Goal: Task Accomplishment & Management: Manage account settings

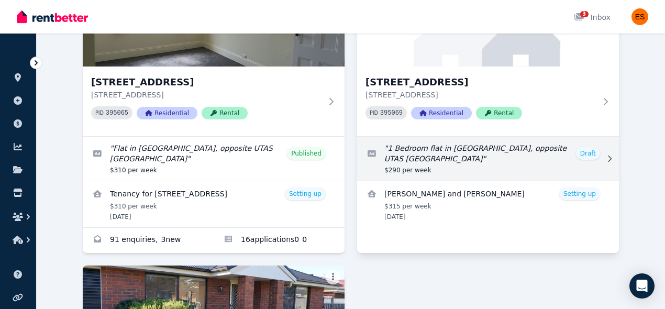
scroll to position [154, 0]
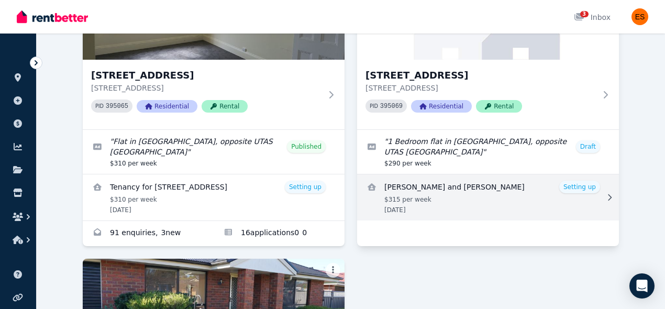
click at [507, 199] on link "View details for Aagya Dahal and Nabaraj Bhandari" at bounding box center [488, 197] width 262 height 46
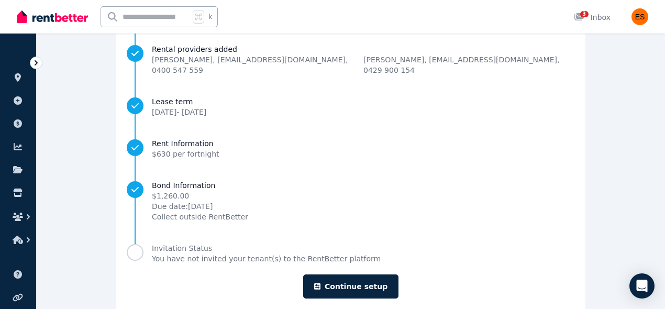
scroll to position [170, 0]
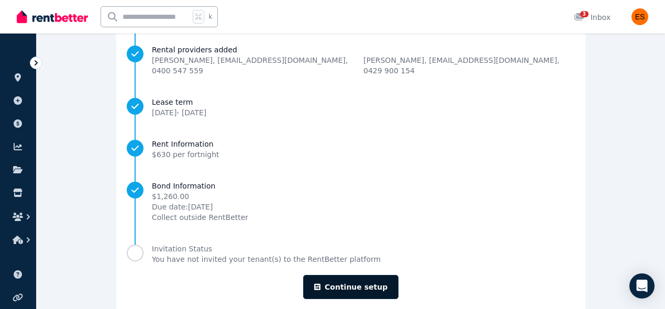
click at [352, 278] on link "Continue setup" at bounding box center [350, 287] width 95 height 24
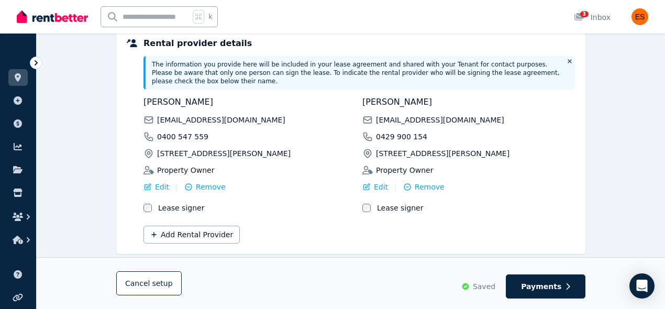
scroll to position [308, 0]
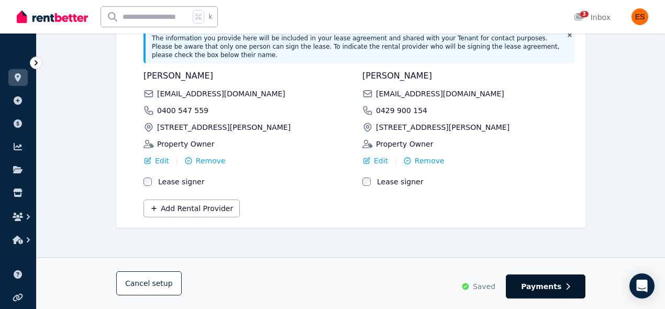
click at [547, 287] on span "Payments" at bounding box center [541, 286] width 40 height 10
select select "**********"
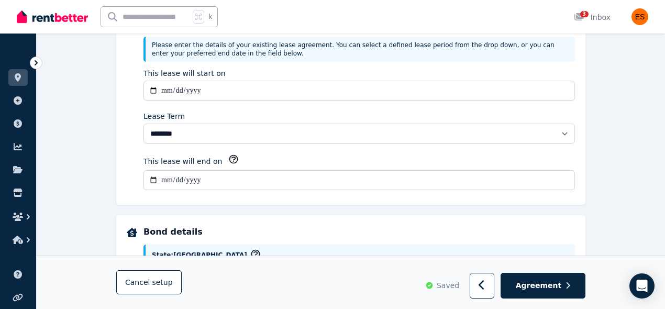
scroll to position [0, 0]
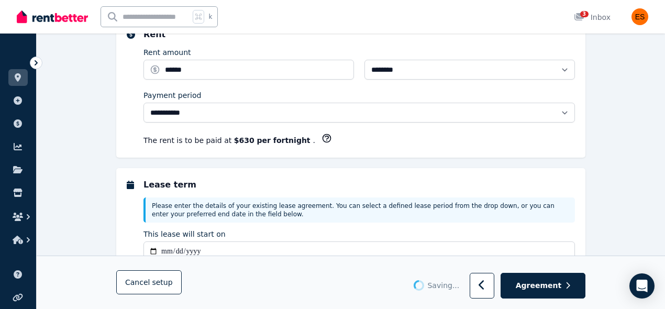
select select "**********"
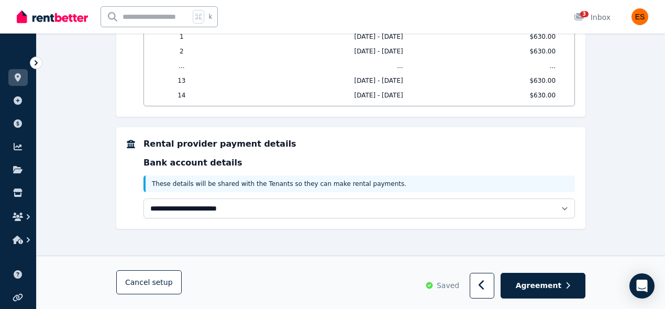
scroll to position [940, 0]
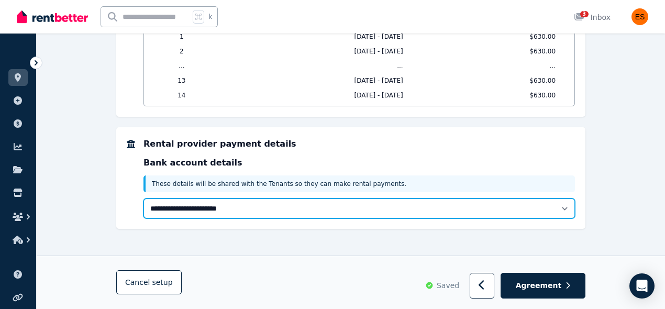
click at [458, 204] on select "**********" at bounding box center [358, 208] width 431 height 20
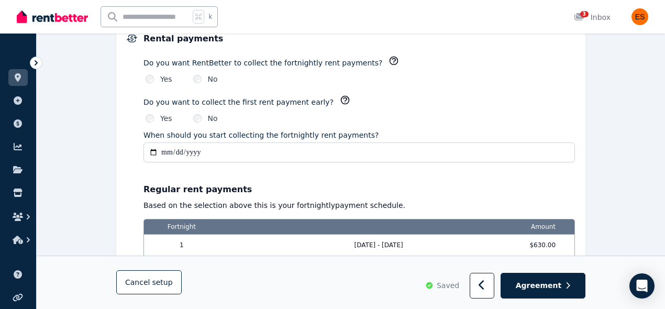
scroll to position [0, 0]
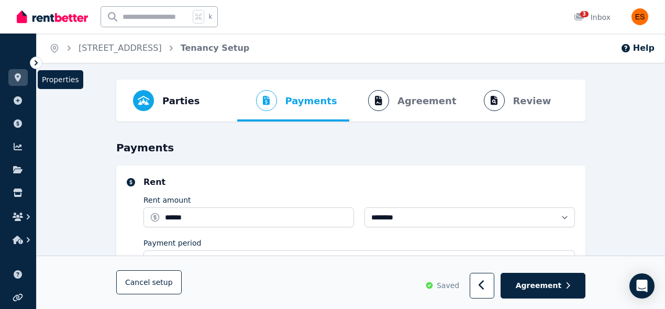
click at [21, 80] on icon at bounding box center [18, 77] width 10 height 8
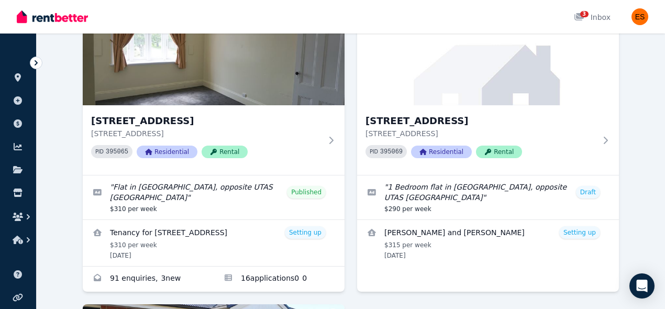
scroll to position [113, 0]
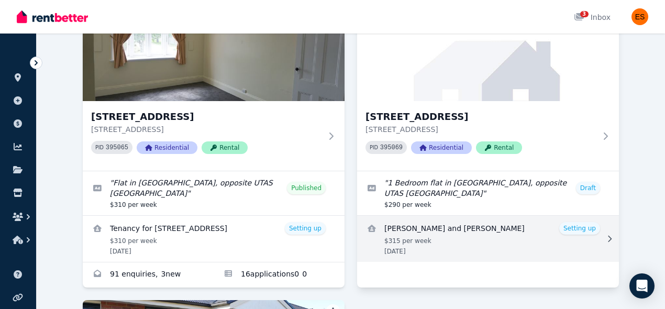
click at [486, 248] on link "View details for Aagya Dahal and Nabaraj Bhandari" at bounding box center [488, 239] width 262 height 46
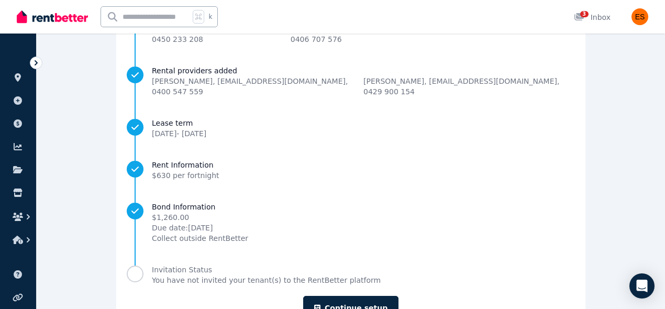
scroll to position [161, 0]
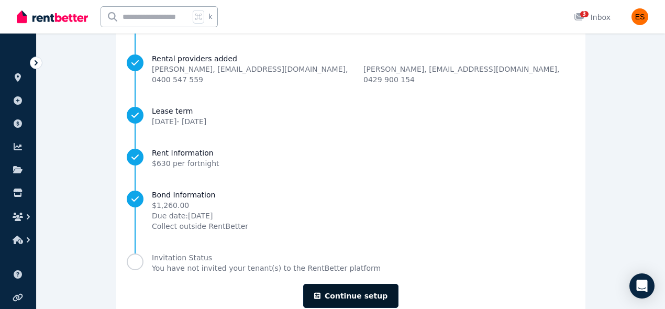
click at [360, 284] on link "Continue setup" at bounding box center [350, 296] width 95 height 24
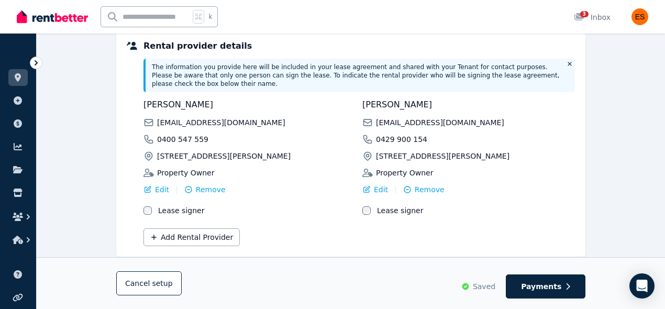
scroll to position [308, 0]
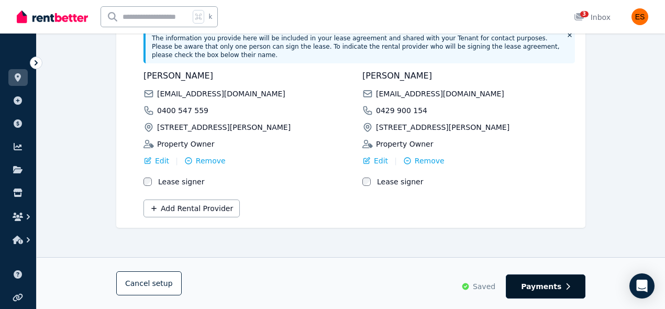
click at [552, 287] on span "Payments" at bounding box center [541, 286] width 40 height 10
select select "**********"
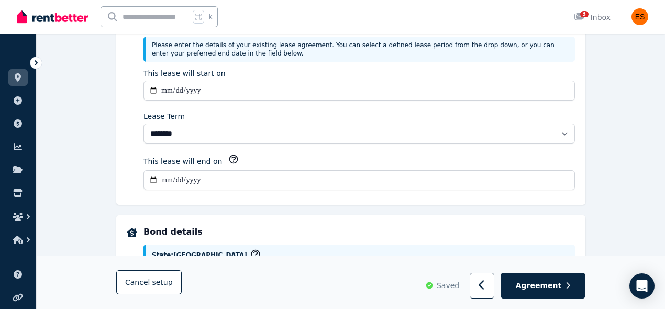
scroll to position [0, 0]
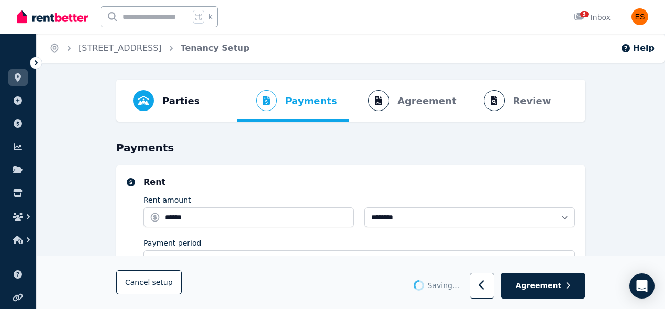
select select "**********"
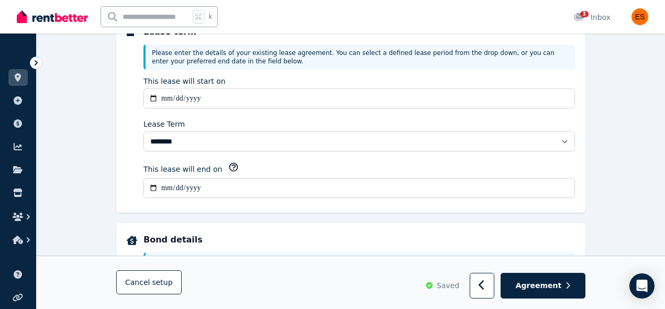
scroll to position [259, 0]
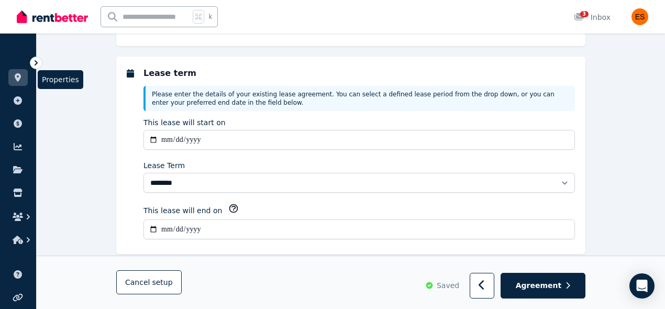
click at [17, 81] on icon at bounding box center [18, 77] width 10 height 8
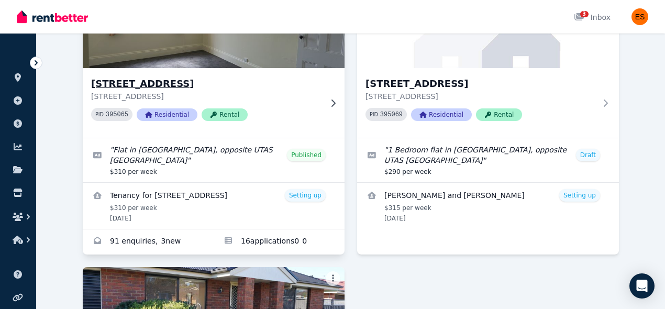
scroll to position [195, 0]
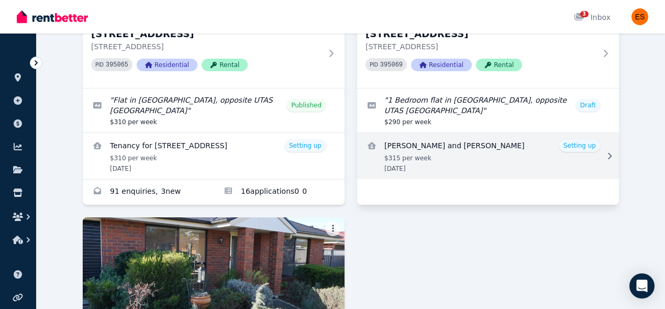
click at [465, 175] on link "View details for Aagya Dahal and Nabaraj Bhandari" at bounding box center [488, 156] width 262 height 46
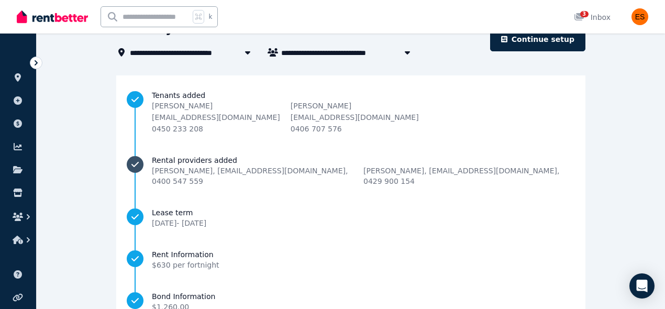
scroll to position [69, 0]
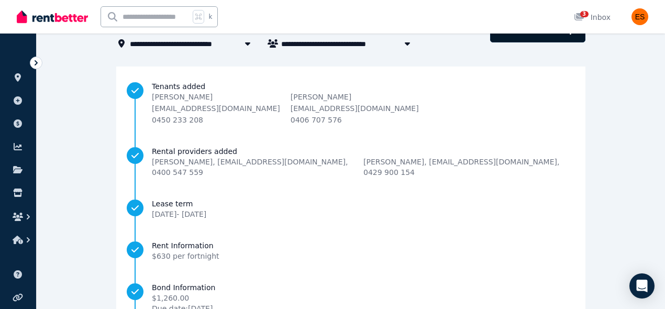
click at [565, 42] on link "Continue setup" at bounding box center [537, 30] width 95 height 24
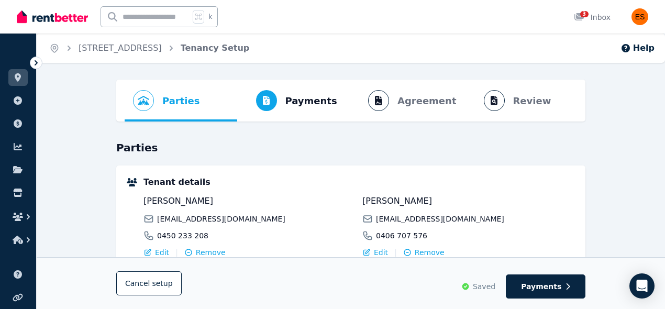
scroll to position [43, 0]
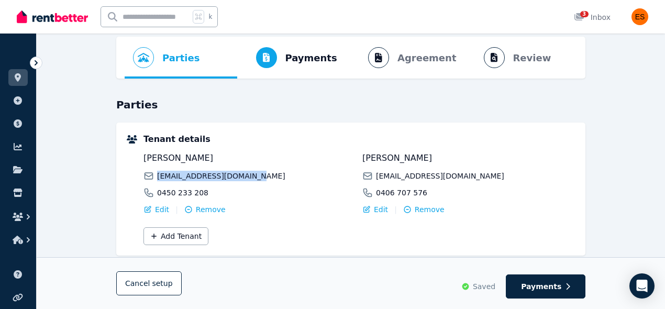
drag, startPoint x: 253, startPoint y: 176, endPoint x: 159, endPoint y: 177, distance: 94.2
click at [159, 177] on div "[EMAIL_ADDRESS][DOMAIN_NAME]" at bounding box center [249, 176] width 212 height 10
copy span "[EMAIL_ADDRESS][DOMAIN_NAME]"
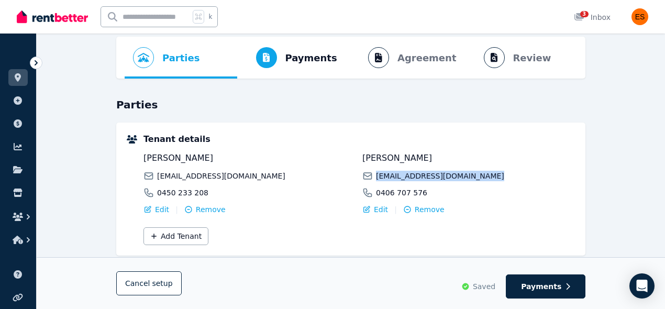
drag, startPoint x: 486, startPoint y: 180, endPoint x: 377, endPoint y: 175, distance: 108.4
click at [377, 175] on div "[EMAIL_ADDRESS][DOMAIN_NAME]" at bounding box center [468, 176] width 212 height 10
copy span "[EMAIL_ADDRESS][DOMAIN_NAME]"
click at [210, 156] on span "[PERSON_NAME]" at bounding box center [249, 158] width 212 height 13
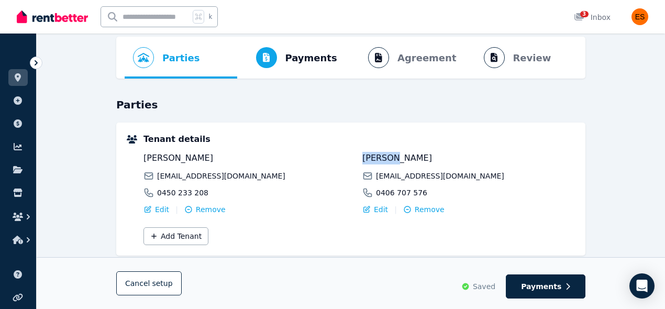
drag, startPoint x: 363, startPoint y: 154, endPoint x: 393, endPoint y: 158, distance: 30.0
click at [393, 158] on span "[PERSON_NAME]" at bounding box center [468, 158] width 212 height 13
copy span "[PERSON_NAME]"
drag, startPoint x: 395, startPoint y: 159, endPoint x: 440, endPoint y: 159, distance: 44.5
click at [440, 159] on span "[PERSON_NAME]" at bounding box center [468, 158] width 212 height 13
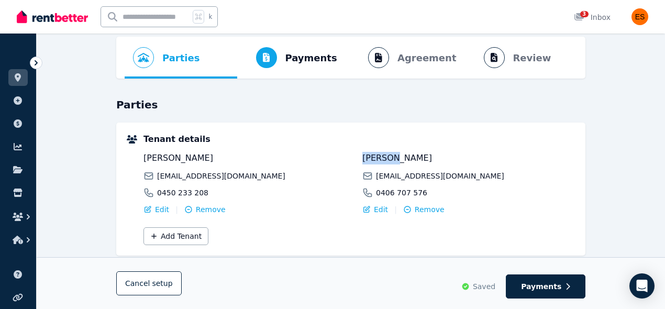
copy span "Bhandari"
click at [451, 169] on div "[PERSON_NAME] [EMAIL_ADDRESS][DOMAIN_NAME] 0406 707 576" at bounding box center [468, 175] width 212 height 46
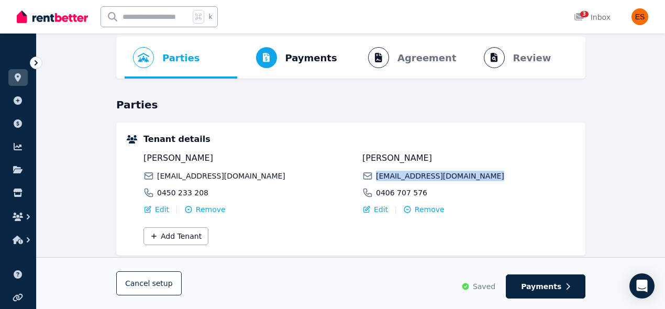
drag, startPoint x: 377, startPoint y: 176, endPoint x: 484, endPoint y: 176, distance: 106.2
click at [484, 176] on div "[EMAIL_ADDRESS][DOMAIN_NAME]" at bounding box center [468, 176] width 212 height 10
copy span "[EMAIL_ADDRESS][DOMAIN_NAME]"
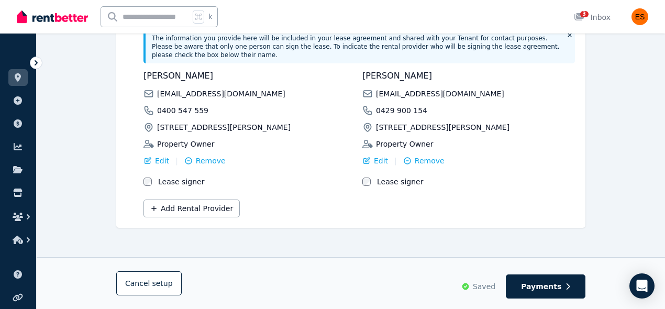
scroll to position [0, 0]
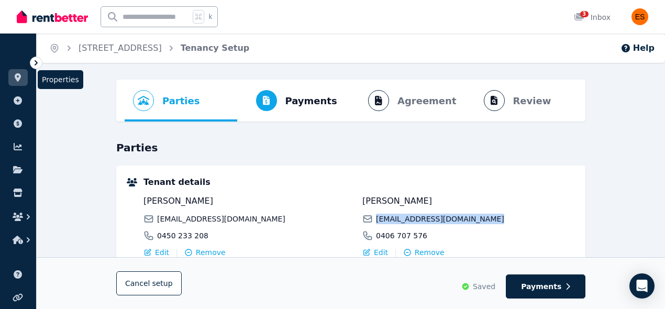
click at [18, 75] on icon at bounding box center [18, 77] width 6 height 8
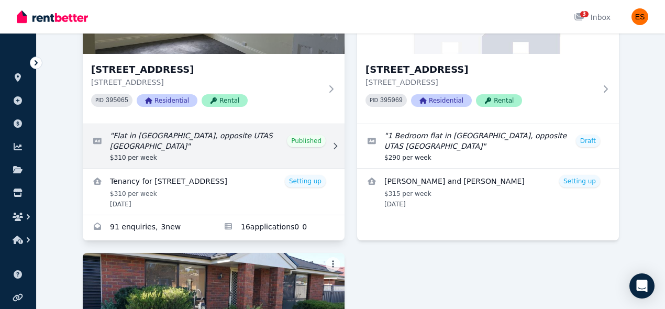
scroll to position [164, 0]
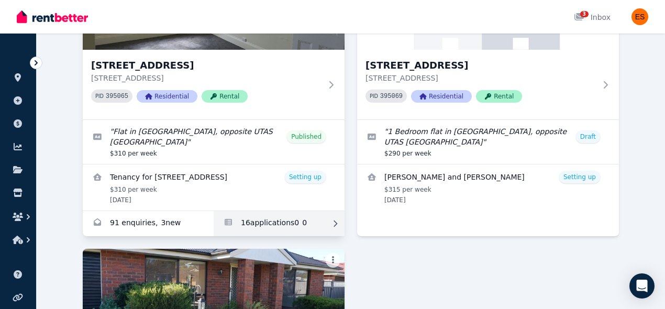
click at [281, 219] on link "Applications for Unit 2/55 Invermay Rd, Invermay" at bounding box center [279, 223] width 131 height 25
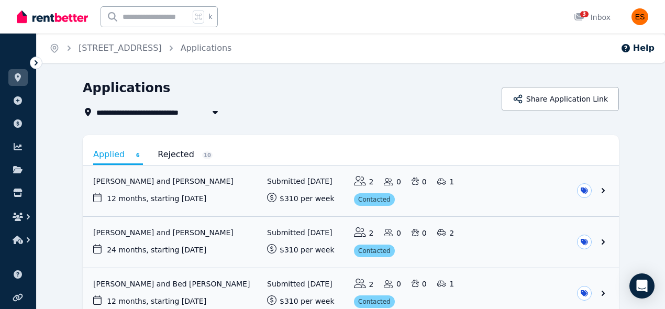
scroll to position [116, 0]
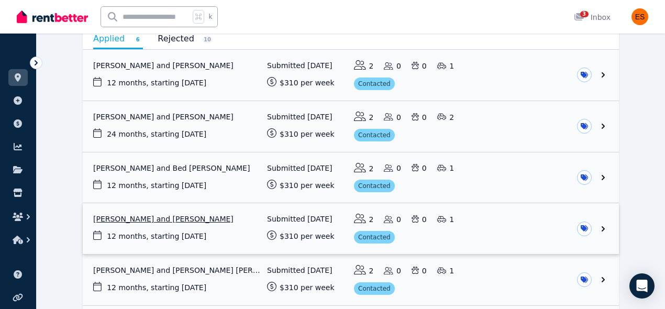
click at [212, 229] on link "View application: Aagya Dahal and Nabaraj Bhandari" at bounding box center [351, 228] width 536 height 51
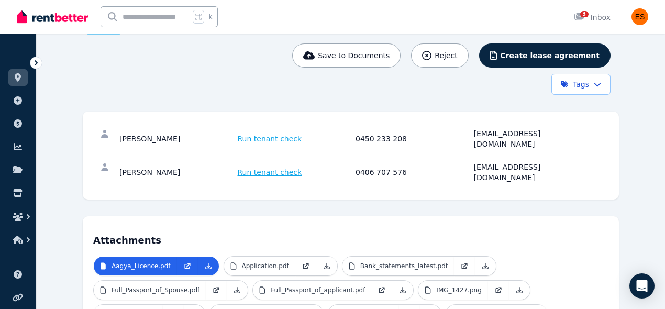
scroll to position [139, 0]
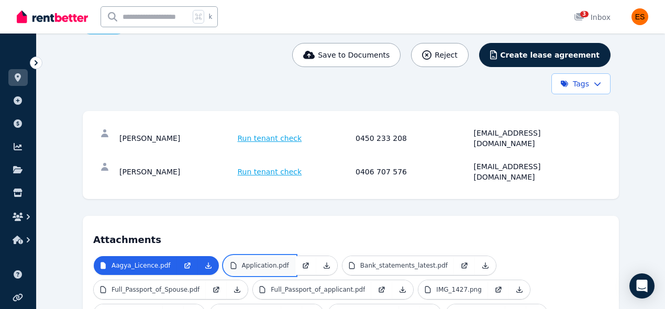
click at [253, 261] on p "Application.pdf" at bounding box center [265, 265] width 47 height 8
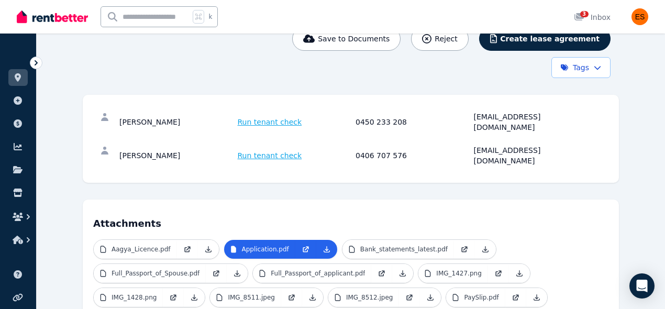
scroll to position [155, 0]
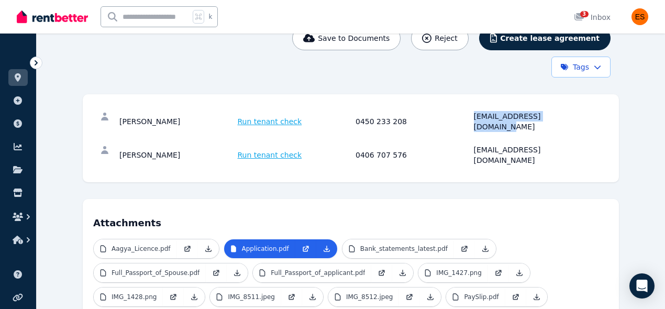
drag, startPoint x: 576, startPoint y: 115, endPoint x: 472, endPoint y: 117, distance: 104.2
click at [472, 117] on div "Aagya [PERSON_NAME] Run tenant check 0450 233 208 [EMAIL_ADDRESS][DOMAIN_NAME]" at bounding box center [353, 121] width 469 height 21
copy div "[EMAIL_ADDRESS][DOMAIN_NAME]"
drag, startPoint x: 406, startPoint y: 115, endPoint x: 354, endPoint y: 115, distance: 51.3
click at [354, 115] on div "Aagya [PERSON_NAME] Run tenant check 0450 233 208 [EMAIL_ADDRESS][DOMAIN_NAME]" at bounding box center [353, 121] width 469 height 21
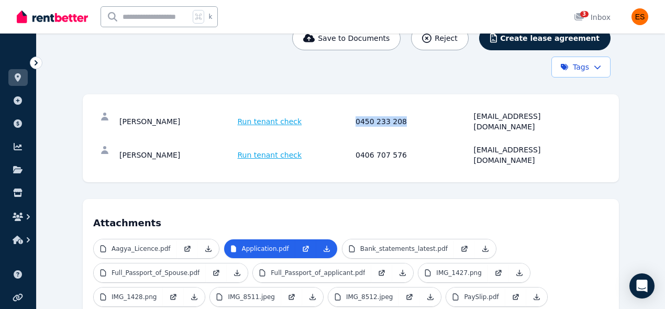
copy div "0450 233 208"
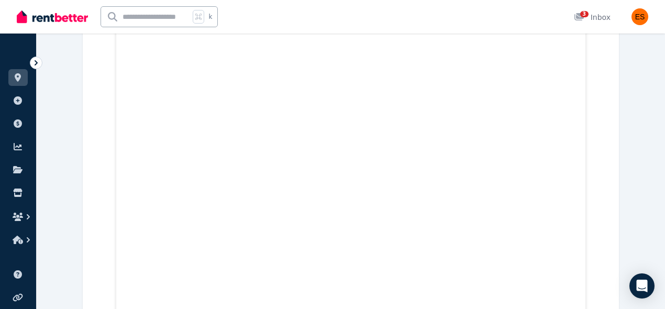
scroll to position [3179, 0]
click at [17, 78] on icon at bounding box center [18, 77] width 6 height 8
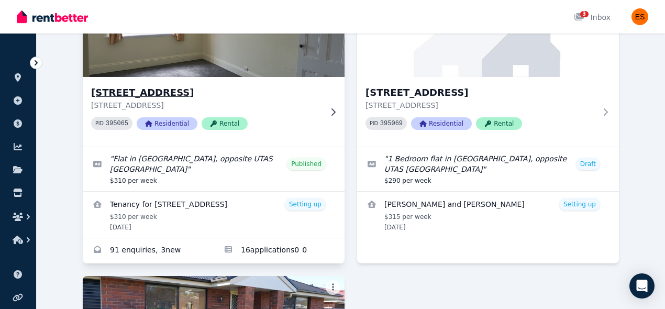
scroll to position [136, 0]
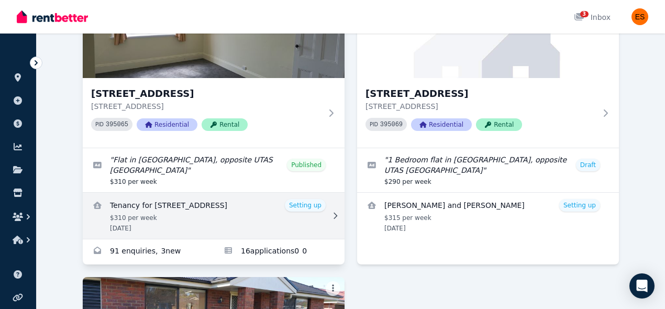
click at [211, 225] on link "View details for Tenancy for Unit 2/55 Invermay Rd, Invermay" at bounding box center [214, 216] width 262 height 46
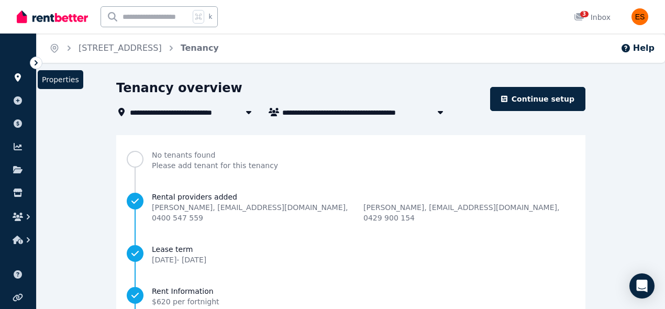
click at [19, 78] on icon at bounding box center [18, 77] width 6 height 8
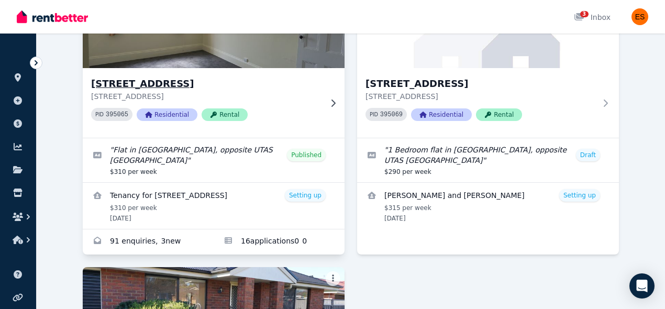
scroll to position [147, 0]
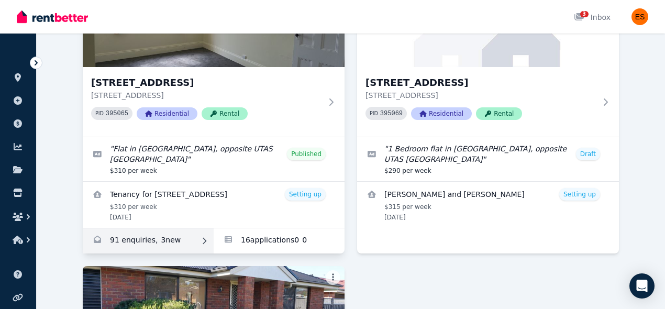
click at [175, 233] on link "Enquiries for Unit 2/55 Invermay Rd, Invermay" at bounding box center [148, 240] width 131 height 25
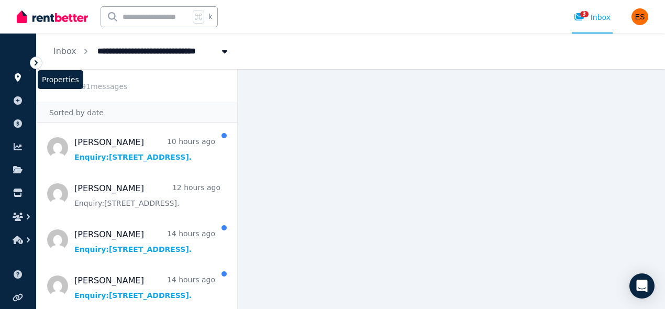
click at [17, 80] on icon at bounding box center [18, 77] width 6 height 8
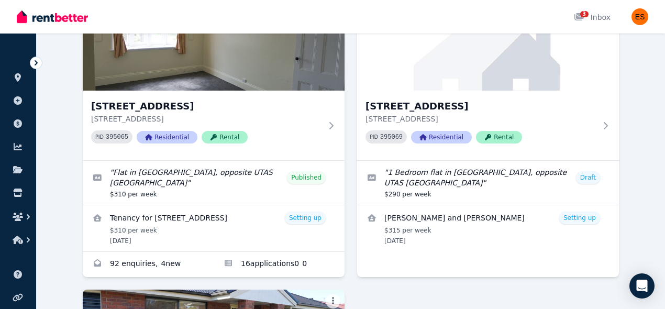
scroll to position [133, 0]
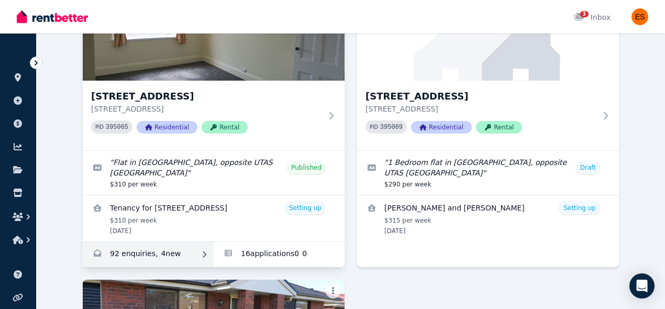
click at [192, 257] on link "Enquiries for Unit 2/55 Invermay Rd, Invermay" at bounding box center [148, 254] width 131 height 25
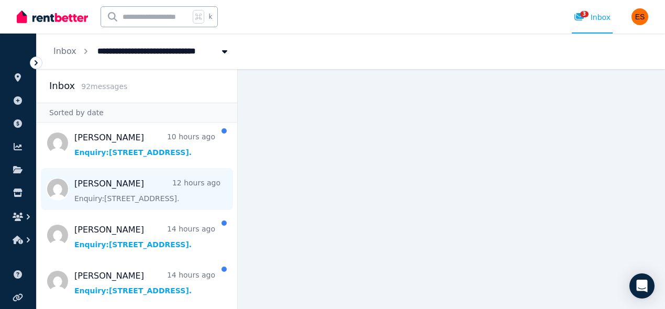
scroll to position [61, 0]
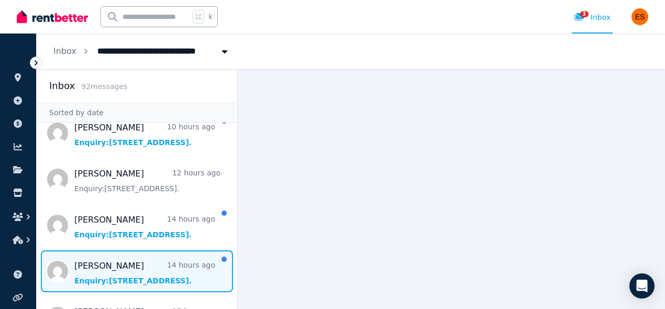
click at [153, 266] on span "Message list" at bounding box center [137, 271] width 200 height 42
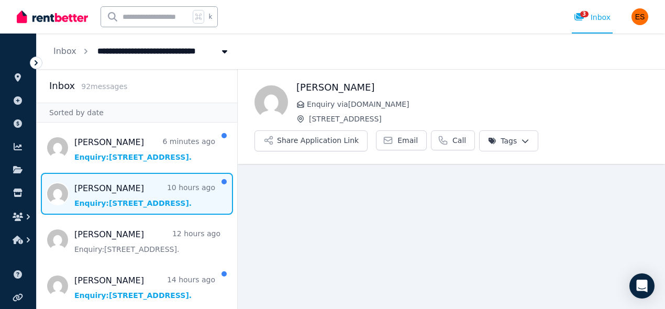
click at [160, 204] on span "Message list" at bounding box center [137, 194] width 200 height 42
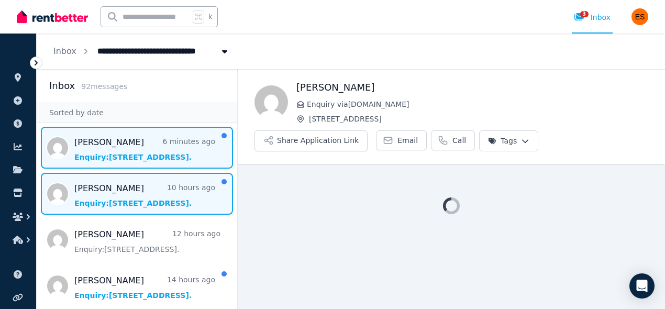
click at [155, 161] on span "Message list" at bounding box center [137, 148] width 200 height 42
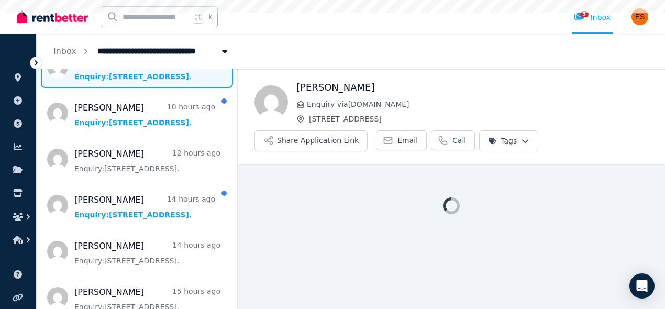
scroll to position [81, 0]
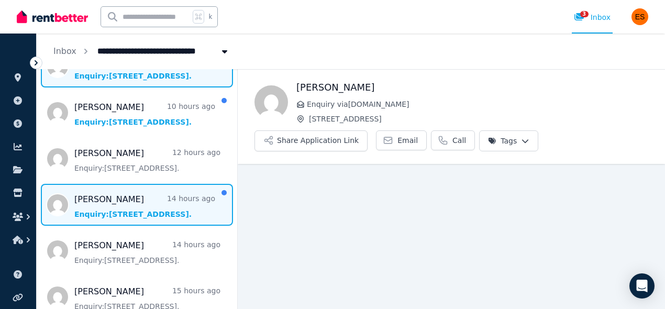
click at [151, 217] on span "Message list" at bounding box center [137, 205] width 200 height 42
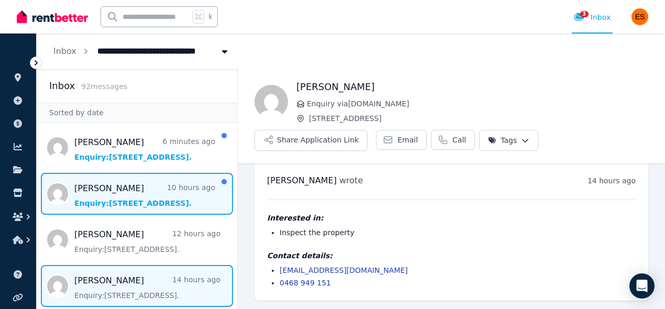
click at [148, 190] on span "Message list" at bounding box center [137, 194] width 200 height 42
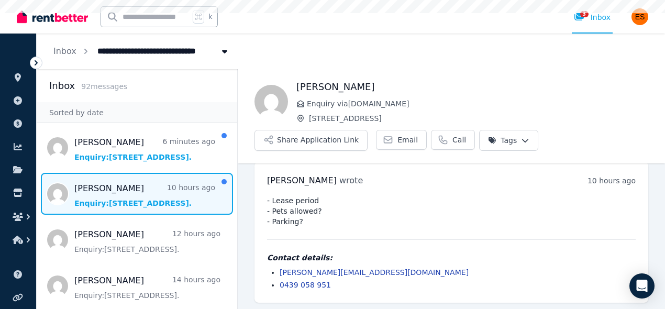
scroll to position [13, 0]
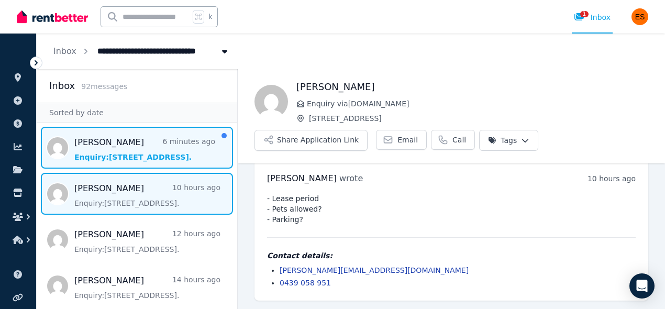
click at [143, 162] on span "Message list" at bounding box center [137, 148] width 200 height 42
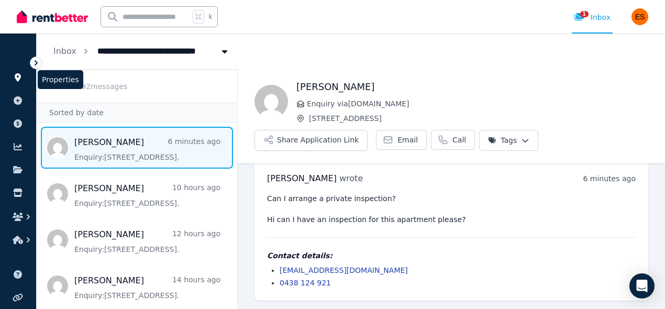
click at [16, 74] on icon at bounding box center [18, 77] width 6 height 8
